Goal: Information Seeking & Learning: Find contact information

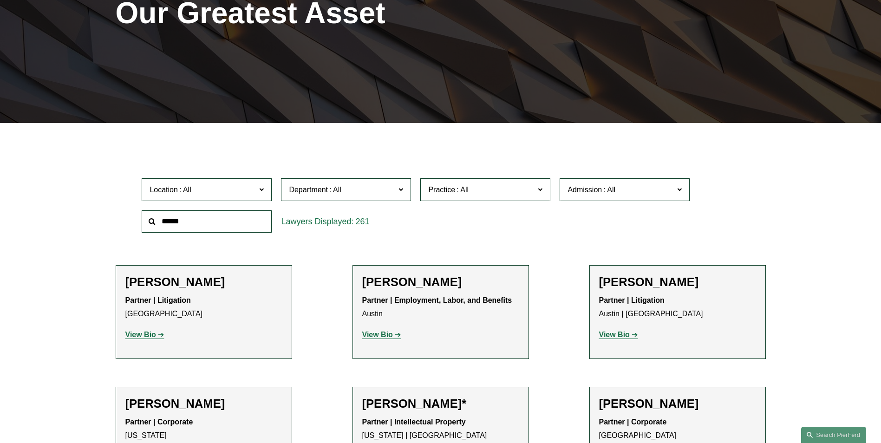
scroll to position [170, 0]
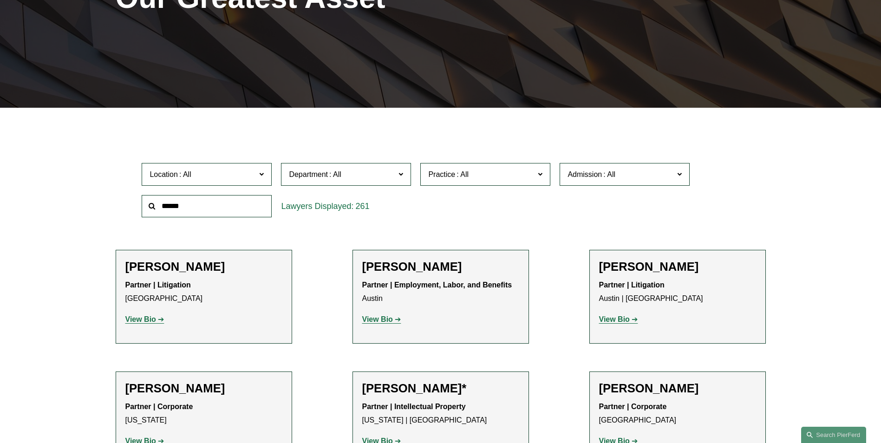
click at [211, 199] on input "text" at bounding box center [207, 206] width 130 height 23
click at [466, 174] on span at bounding box center [462, 174] width 15 height 8
click at [0, 0] on link "Banking and Financial Services" at bounding box center [0, 0] width 0 height 0
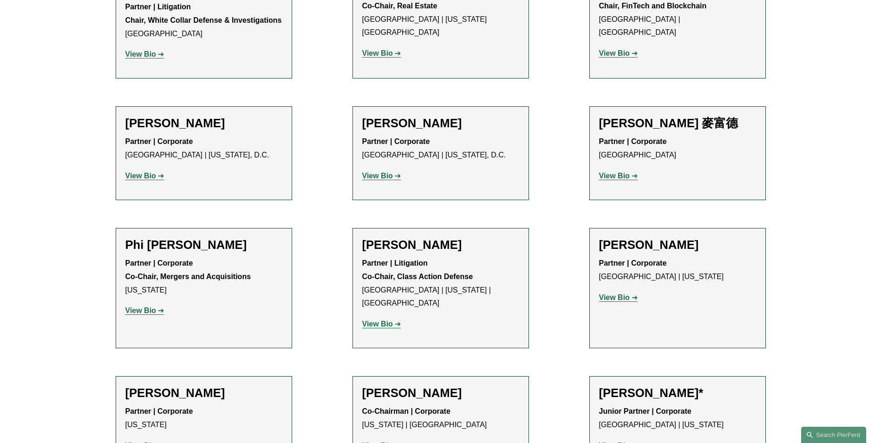
scroll to position [613, 0]
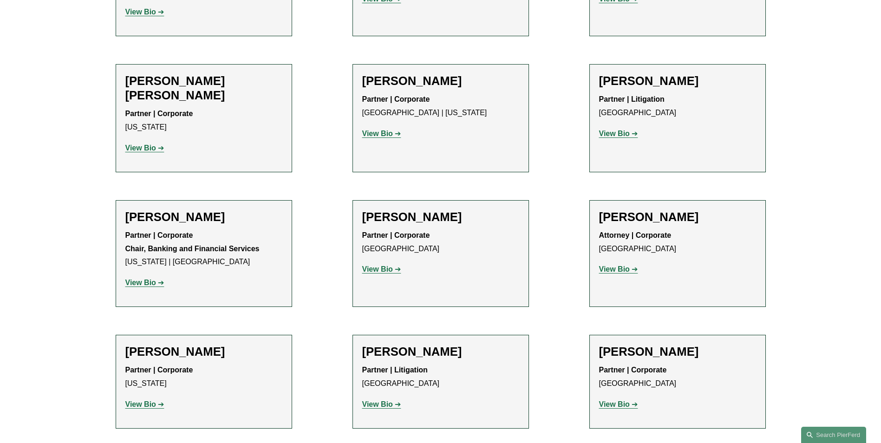
click at [144, 279] on strong "View Bio" at bounding box center [140, 283] width 31 height 8
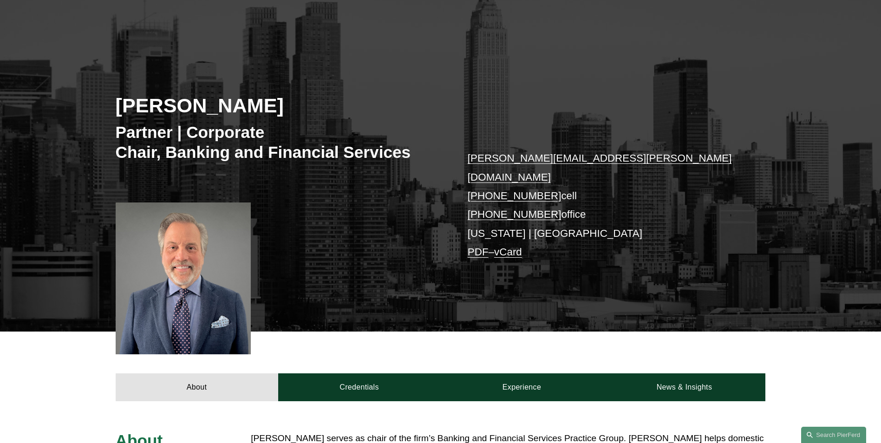
scroll to position [108, 0]
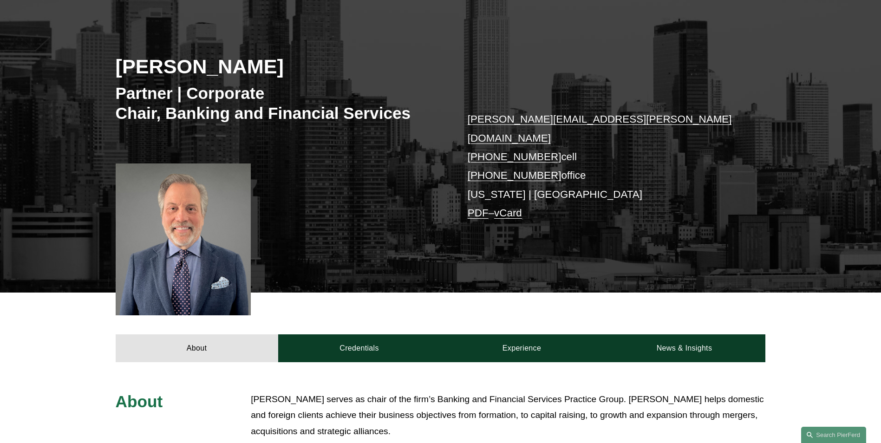
drag, startPoint x: 119, startPoint y: 62, endPoint x: 315, endPoint y: 62, distance: 196.0
click at [315, 62] on h2 "[PERSON_NAME]" at bounding box center [278, 66] width 325 height 24
copy h2 "[PERSON_NAME]"
